Goal: Transaction & Acquisition: Purchase product/service

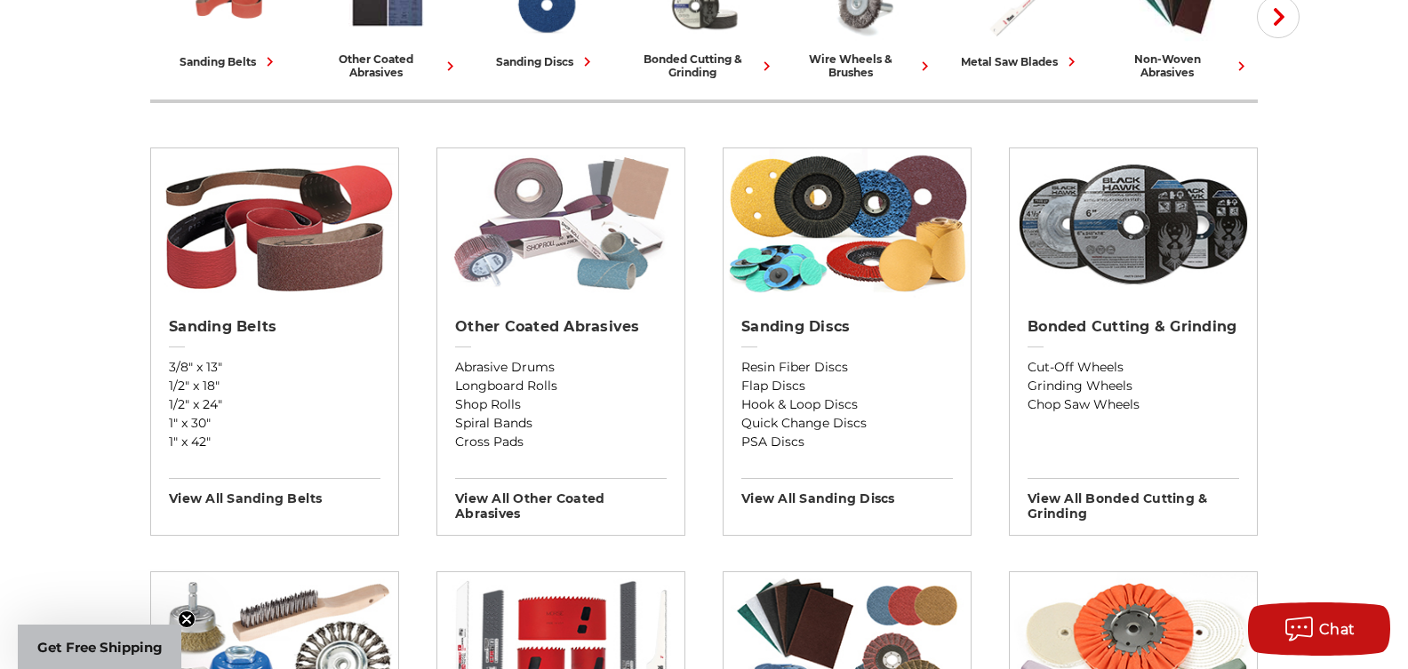
scroll to position [444, 0]
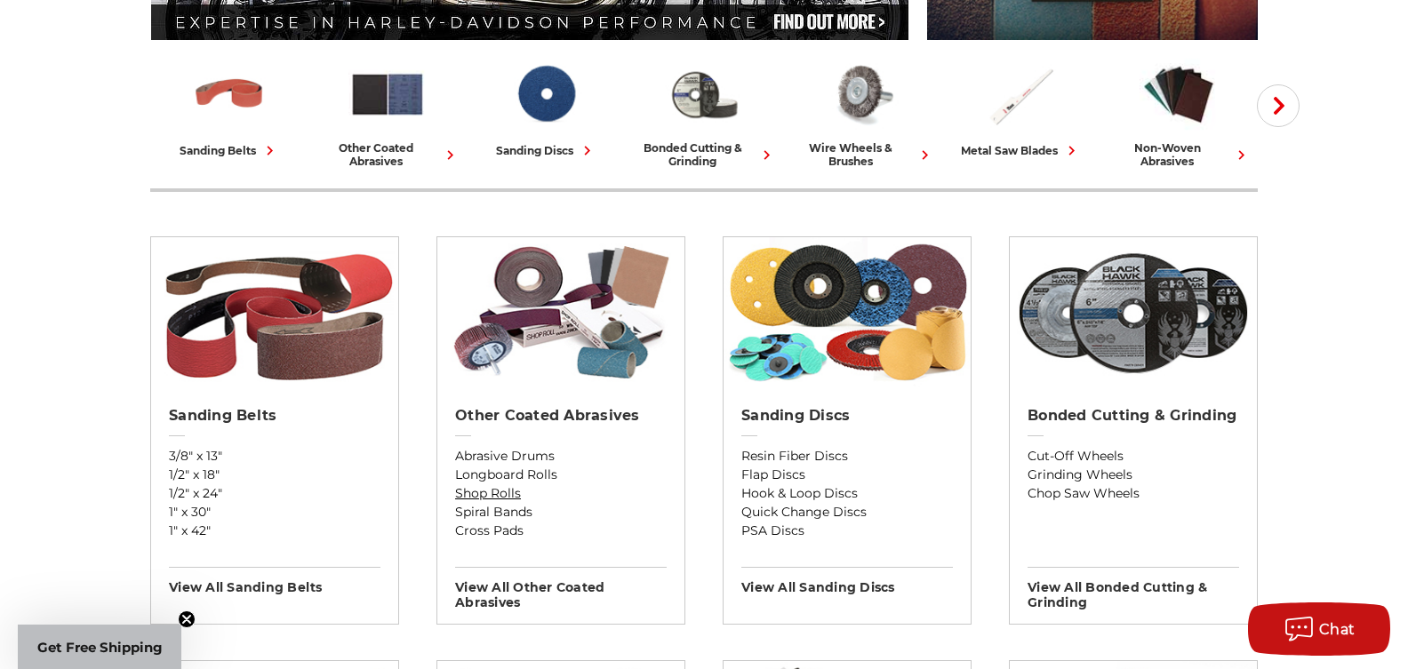
click at [503, 490] on link "Shop Rolls" at bounding box center [561, 493] width 212 height 19
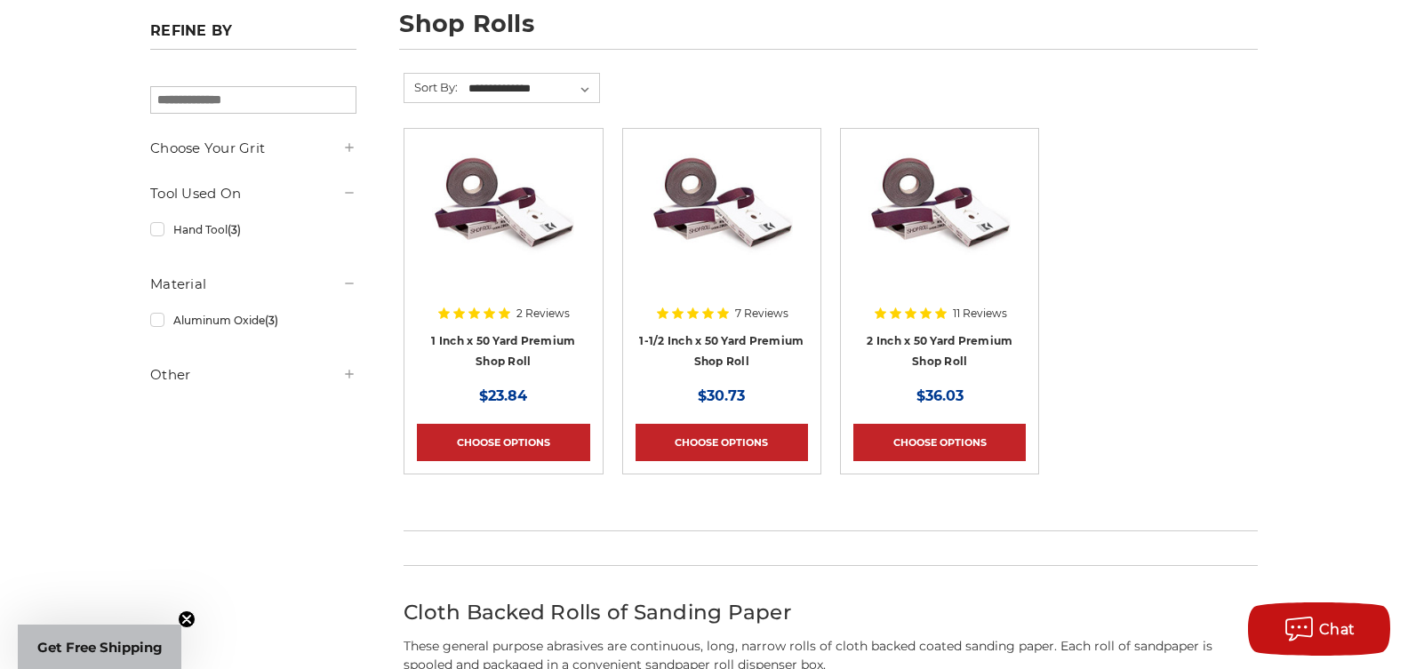
click at [707, 244] on img at bounding box center [722, 212] width 142 height 142
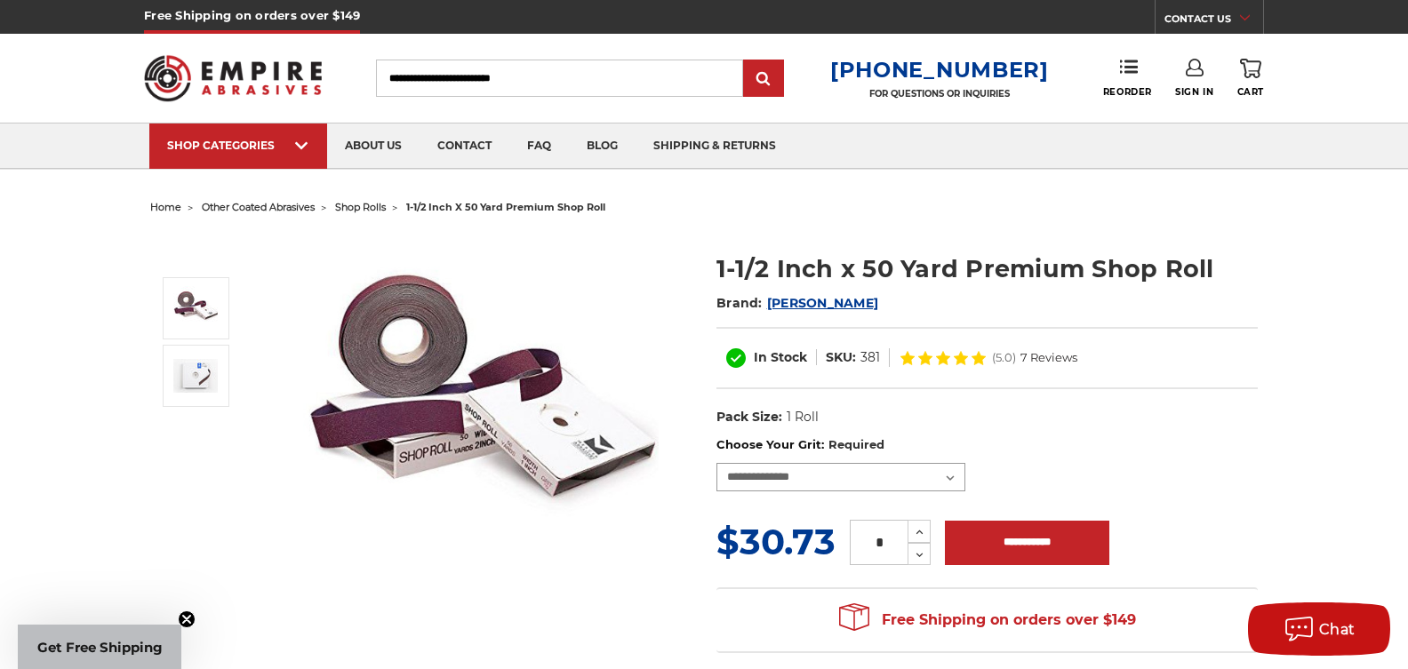
click at [944, 481] on select "**********" at bounding box center [840, 477] width 249 height 28
